Goal: Transaction & Acquisition: Subscribe to service/newsletter

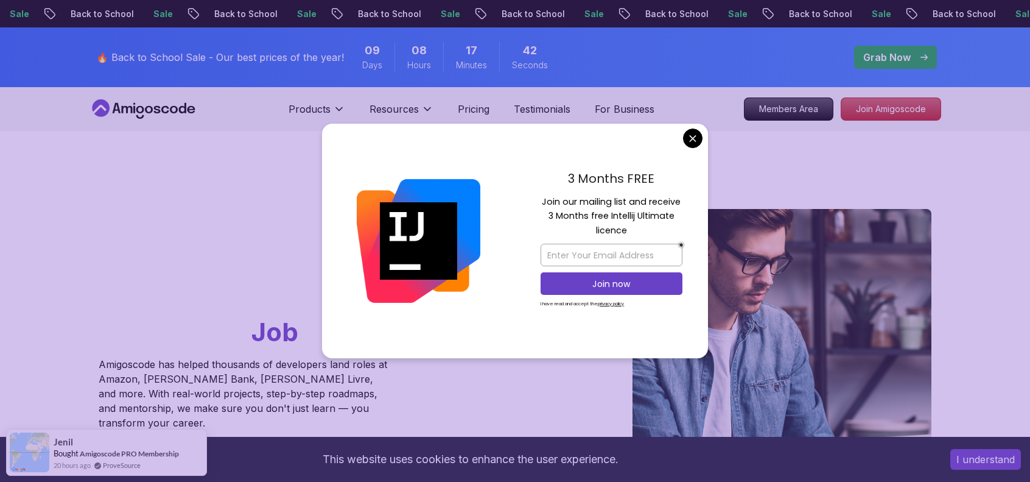
drag, startPoint x: 333, startPoint y: 113, endPoint x: 241, endPoint y: 113, distance: 91.9
click at [241, 113] on nav "Products Products Portfolly The one-click portfolio builder for developers Cour…" at bounding box center [515, 109] width 852 height 44
click at [689, 152] on div "3 Months FREE Join our mailing list and receive 3 Months free Intellij Ultimate…" at bounding box center [611, 241] width 193 height 235
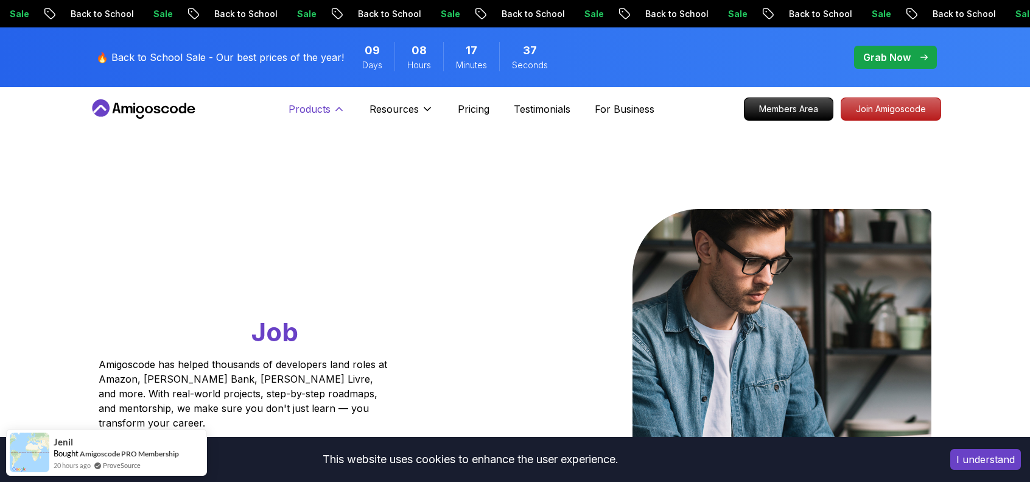
click at [329, 109] on p "Products" at bounding box center [310, 109] width 42 height 15
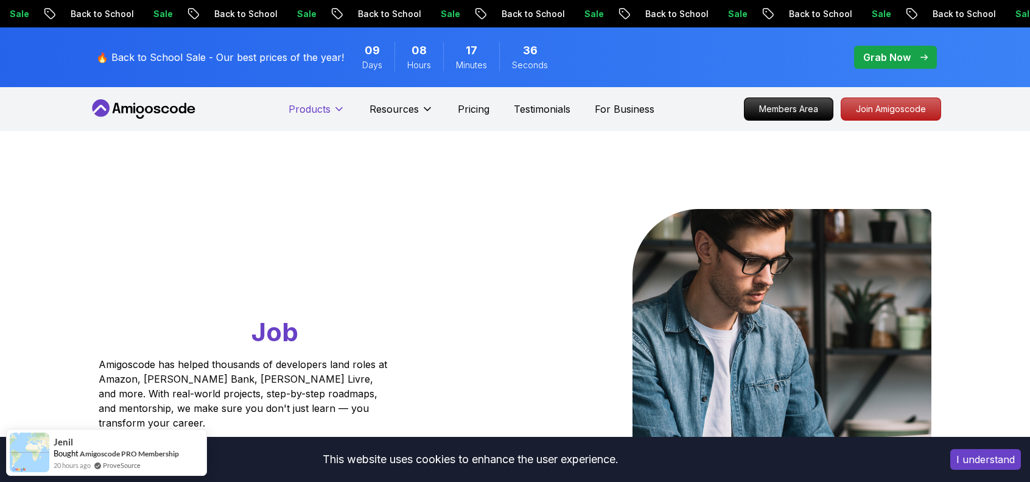
click at [329, 109] on p "Products" at bounding box center [310, 109] width 42 height 15
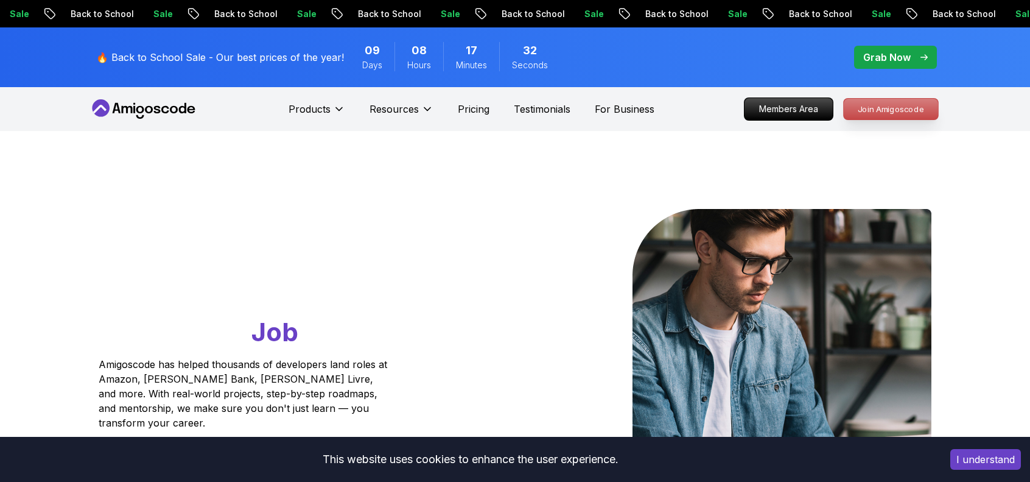
click at [875, 114] on p "Join Amigoscode" at bounding box center [891, 109] width 94 height 21
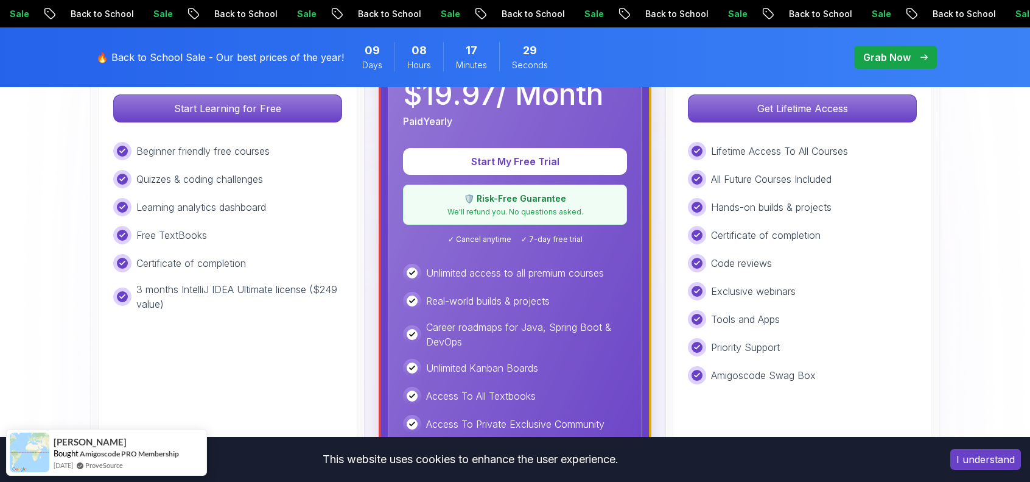
scroll to position [453, 0]
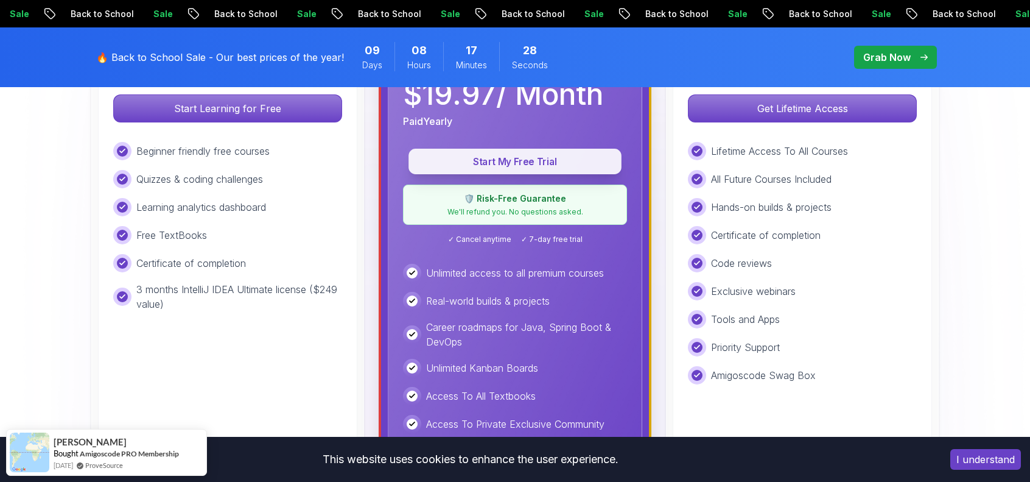
click at [539, 161] on p "Start My Free Trial" at bounding box center [515, 162] width 185 height 14
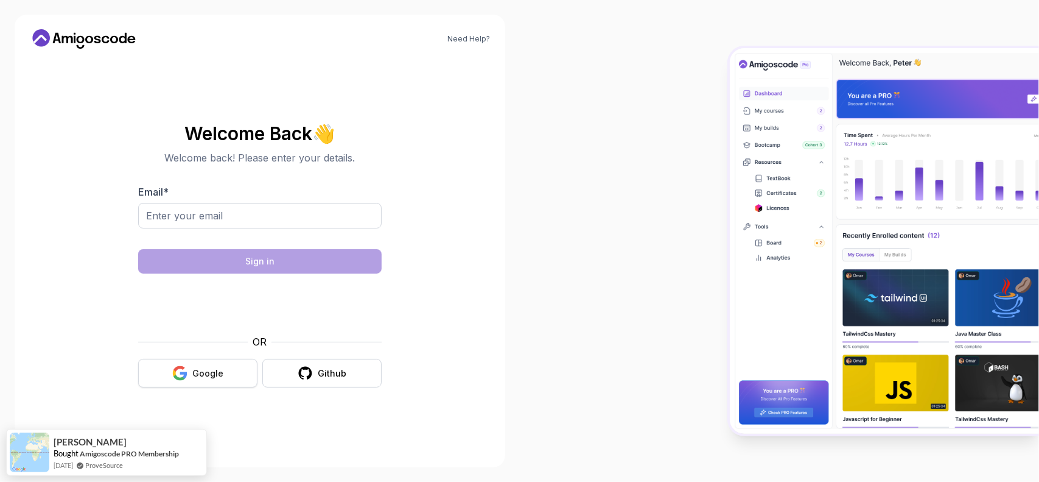
click at [209, 379] on button "Google" at bounding box center [197, 373] width 119 height 29
click at [380, 156] on p "Welcome back! Please enter your details." at bounding box center [260, 157] width 244 height 15
